Goal: Information Seeking & Learning: Learn about a topic

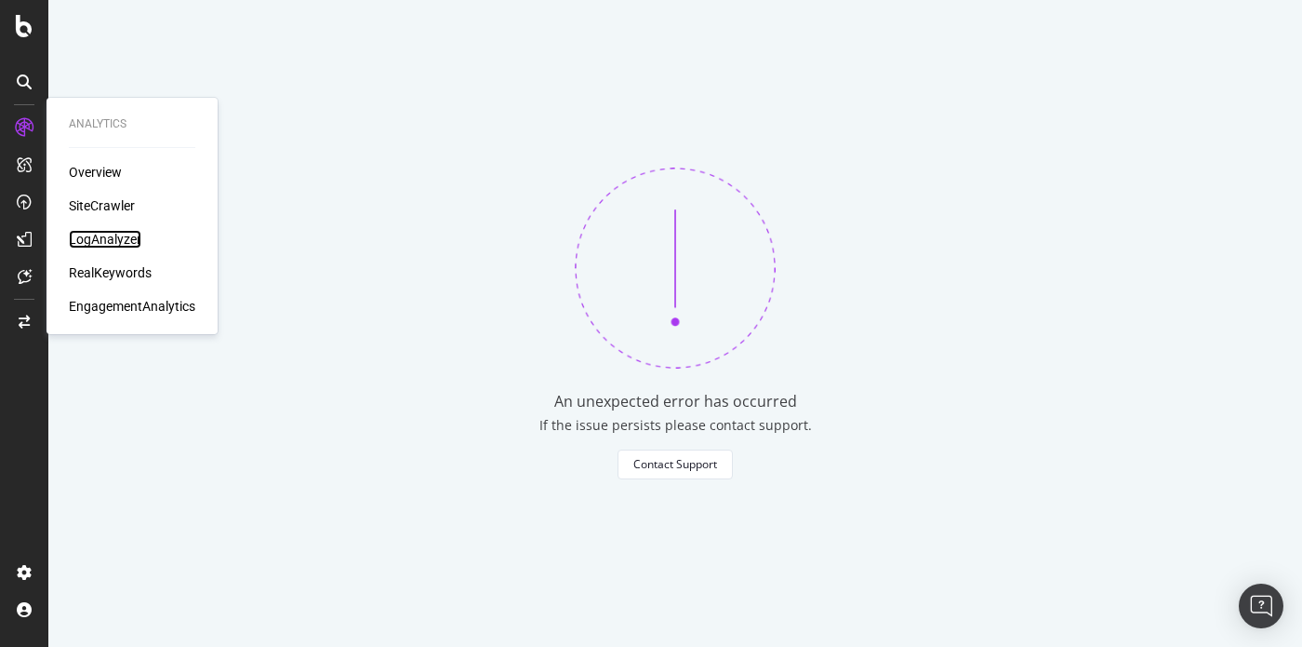
click at [88, 244] on div "LogAnalyzer" at bounding box center [105, 239] width 73 height 19
click at [35, 124] on div at bounding box center [24, 128] width 30 height 30
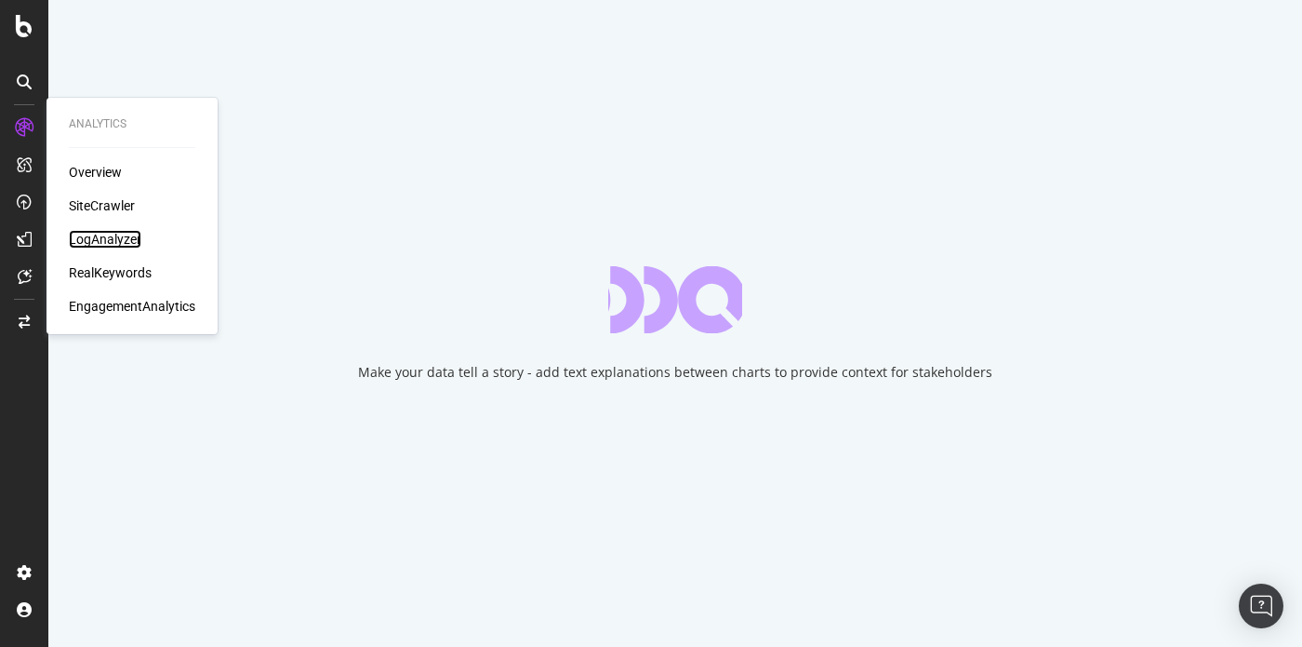
click at [78, 239] on div "LogAnalyzer" at bounding box center [105, 239] width 73 height 19
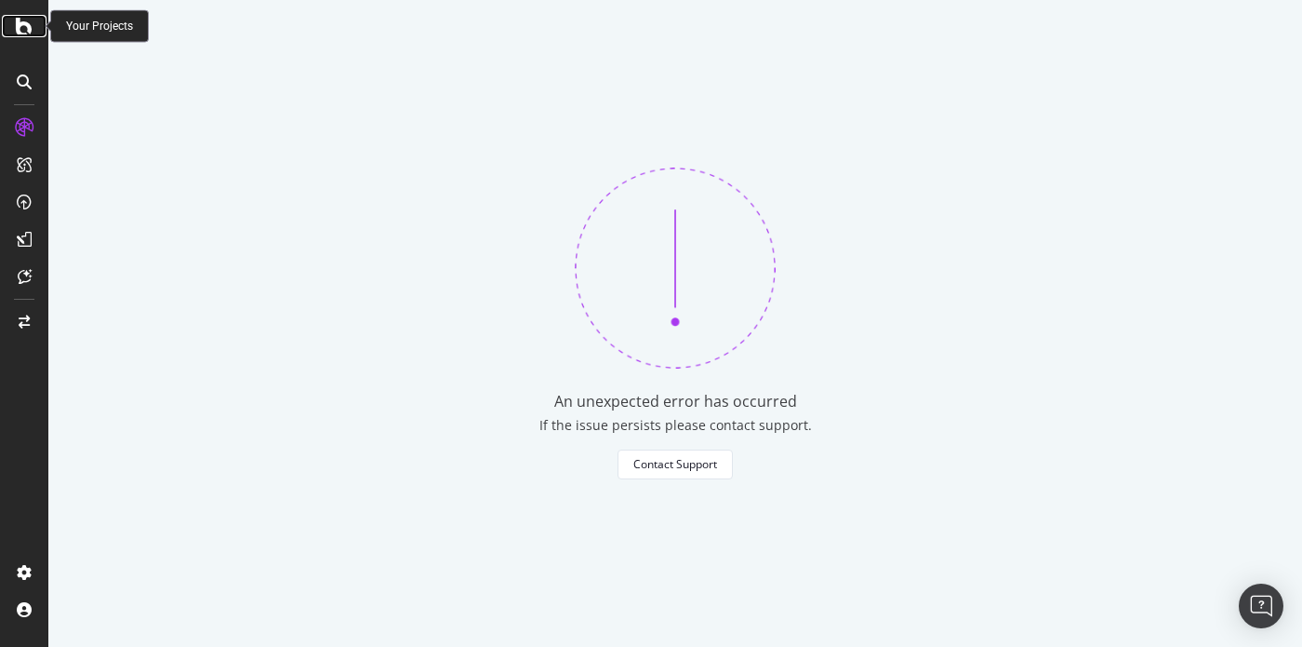
click at [22, 22] on icon at bounding box center [24, 26] width 17 height 22
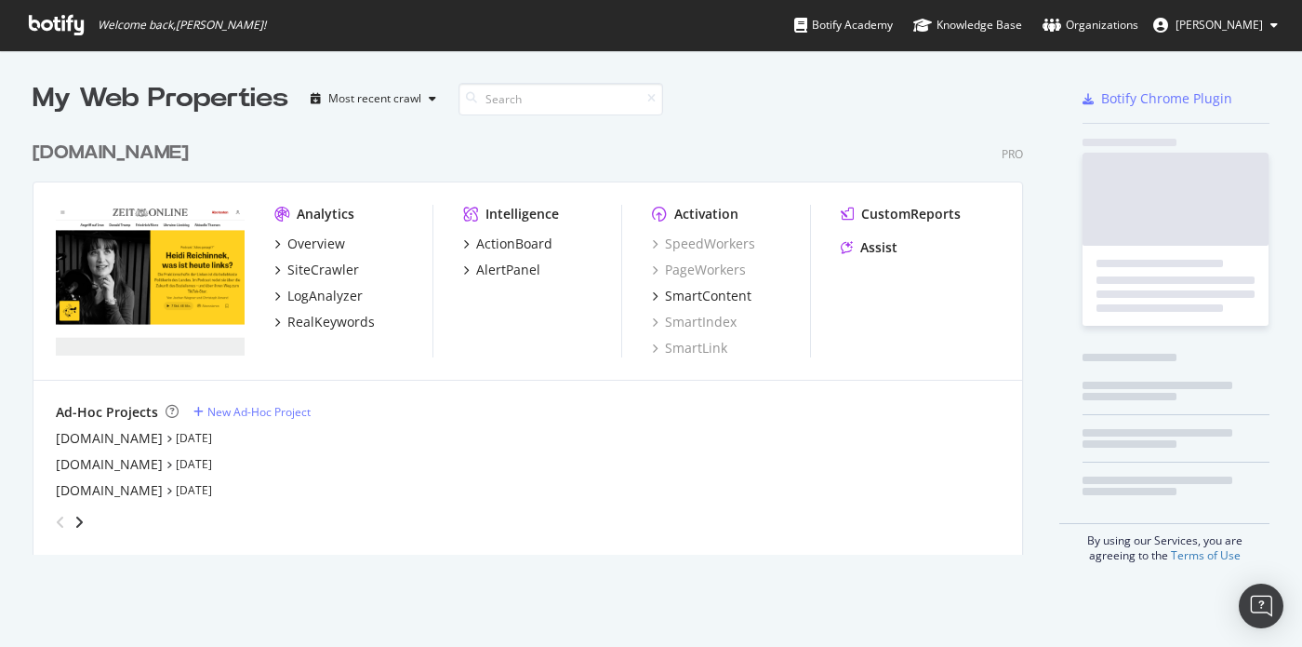
scroll to position [646, 1302]
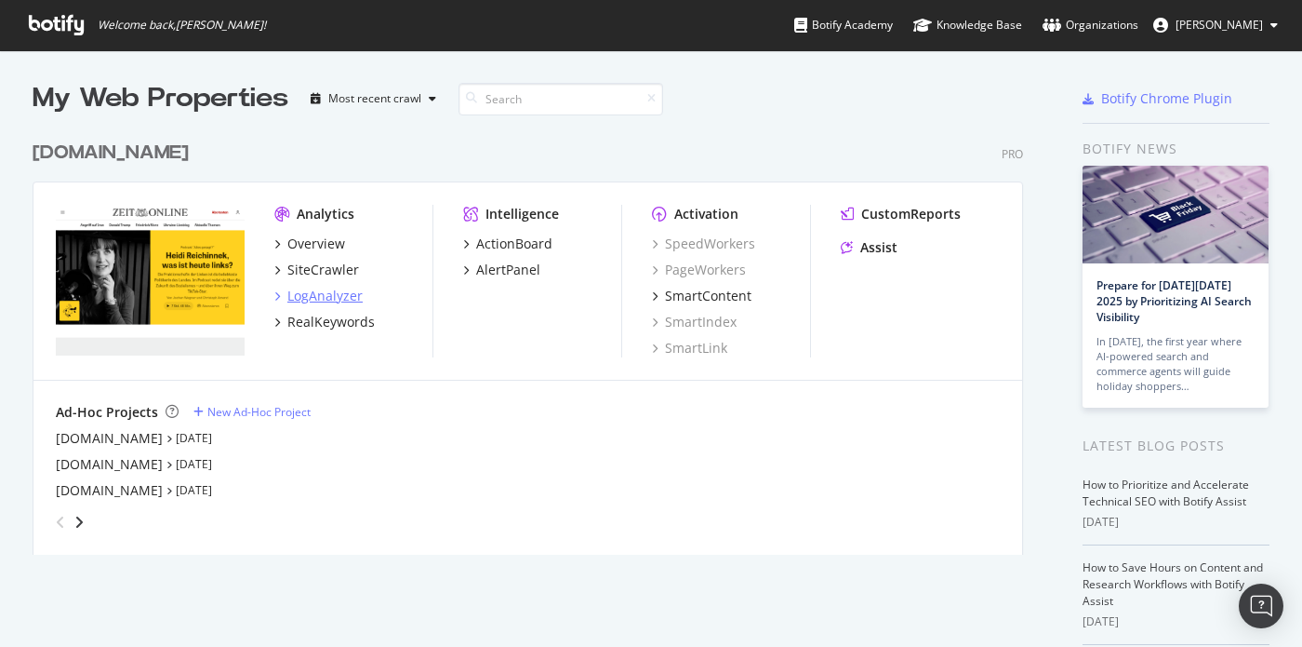
click at [324, 296] on div "LogAnalyzer" at bounding box center [324, 296] width 75 height 19
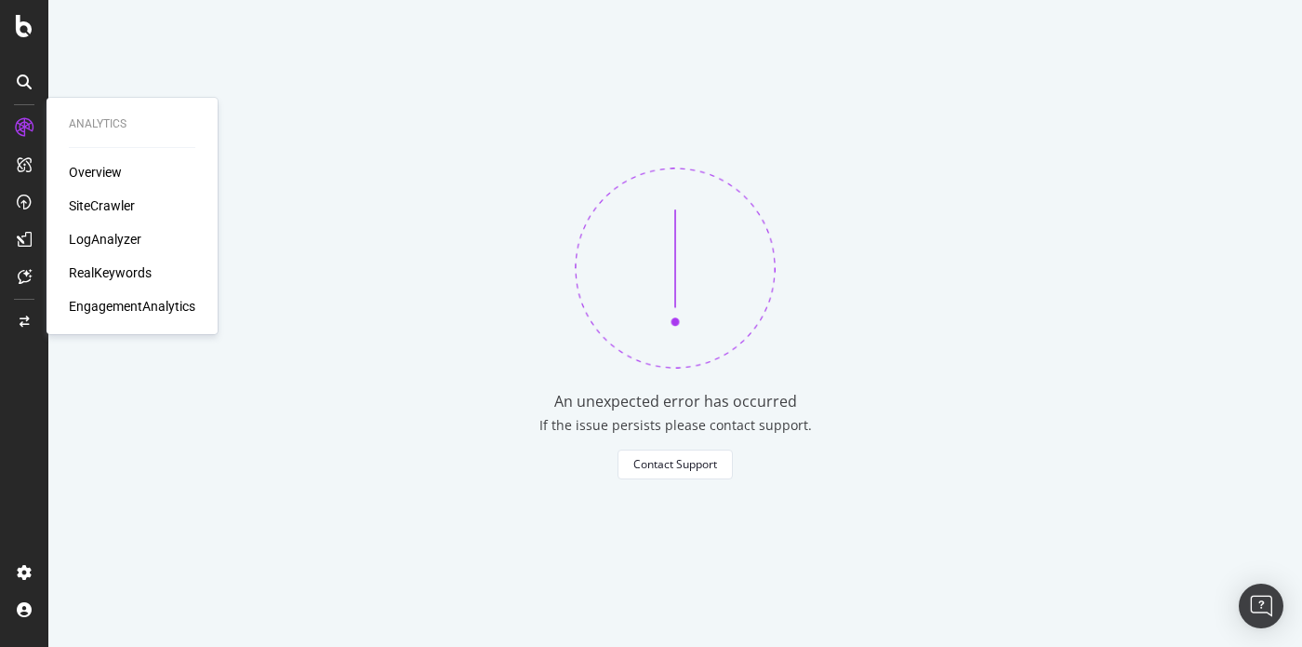
click at [98, 172] on div "Overview" at bounding box center [95, 172] width 53 height 19
